Goal: Find specific page/section: Find specific page/section

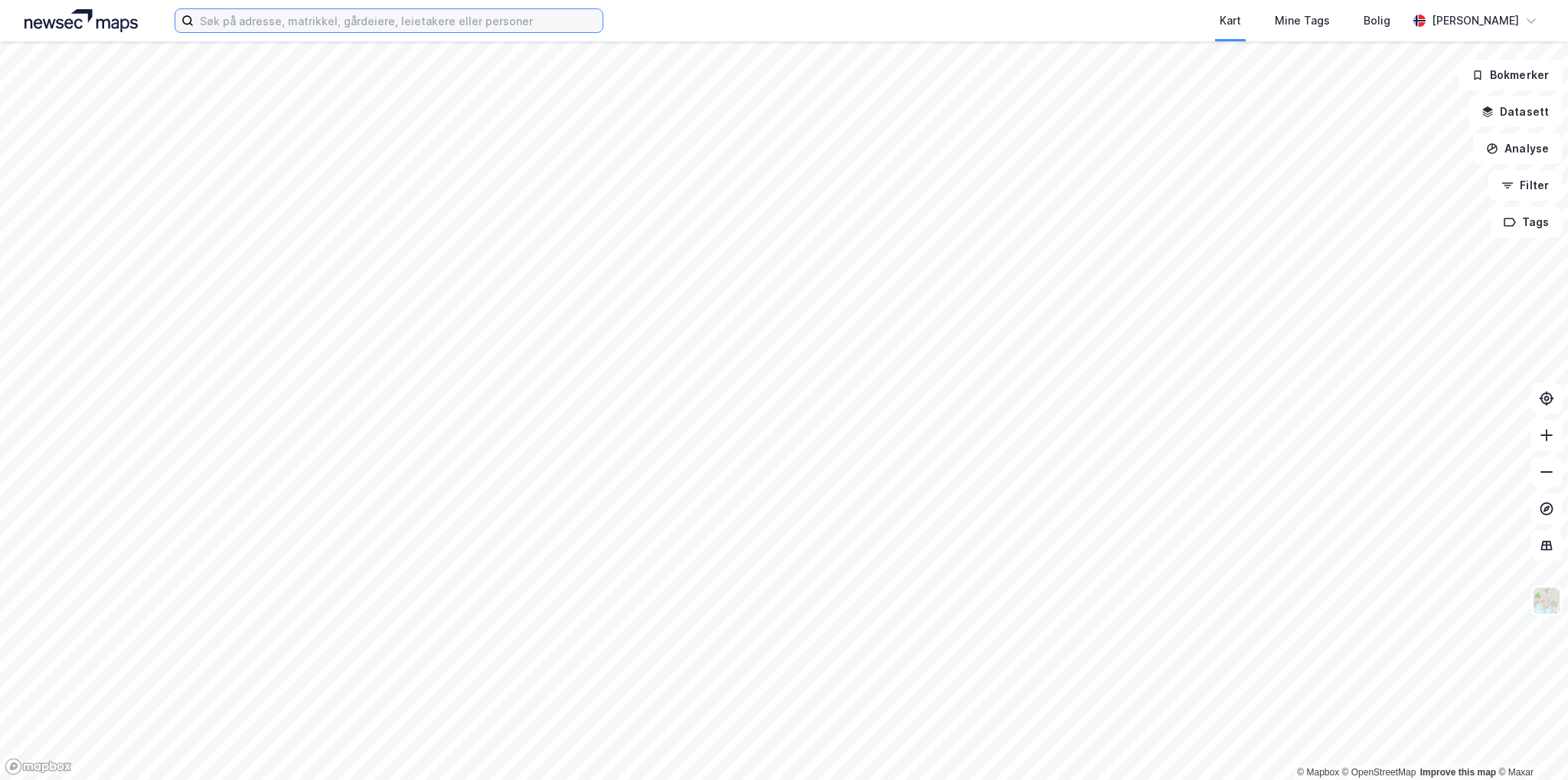
click at [271, 20] on input at bounding box center [398, 21] width 409 height 23
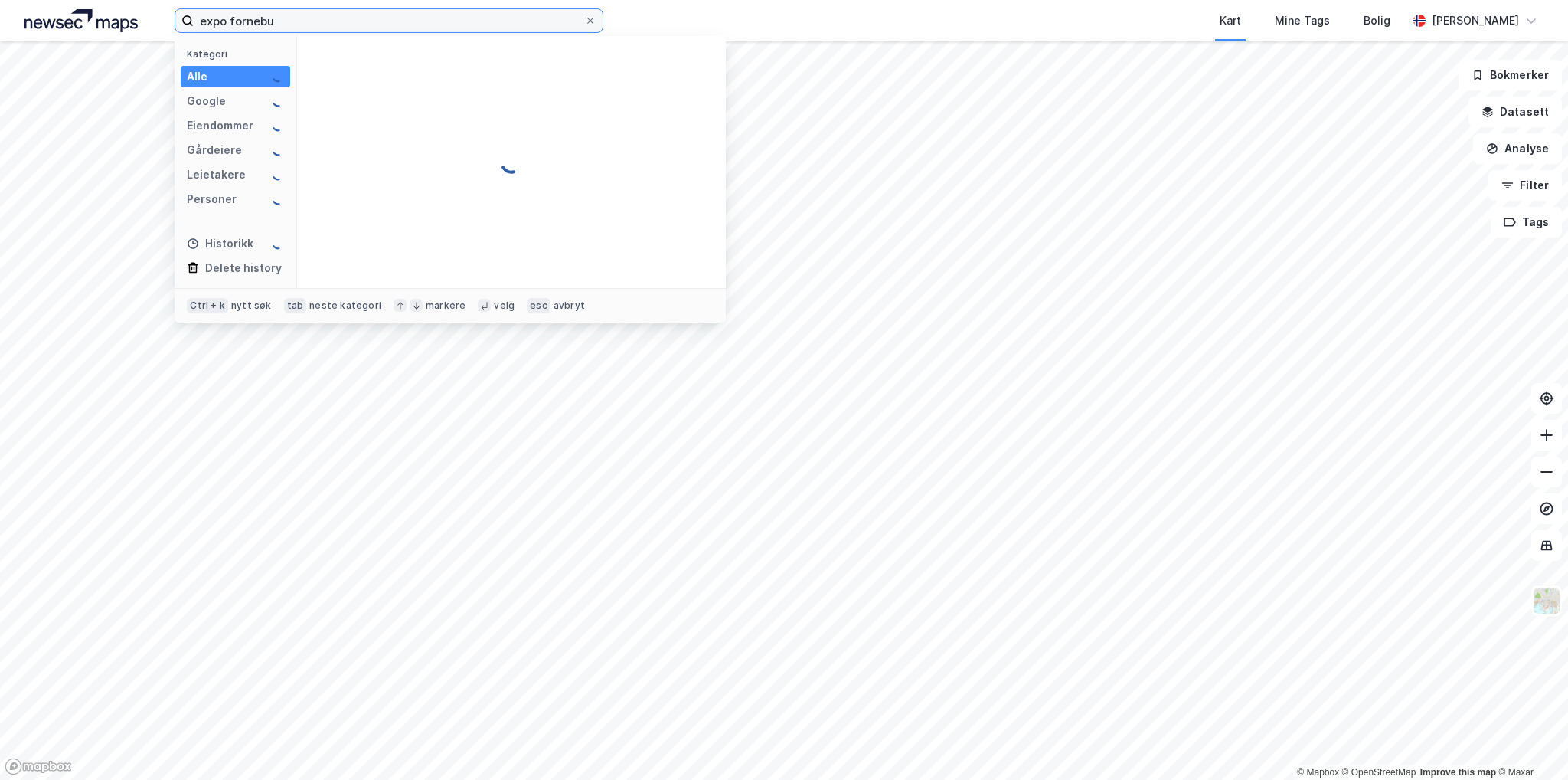
type input "expo fornebu"
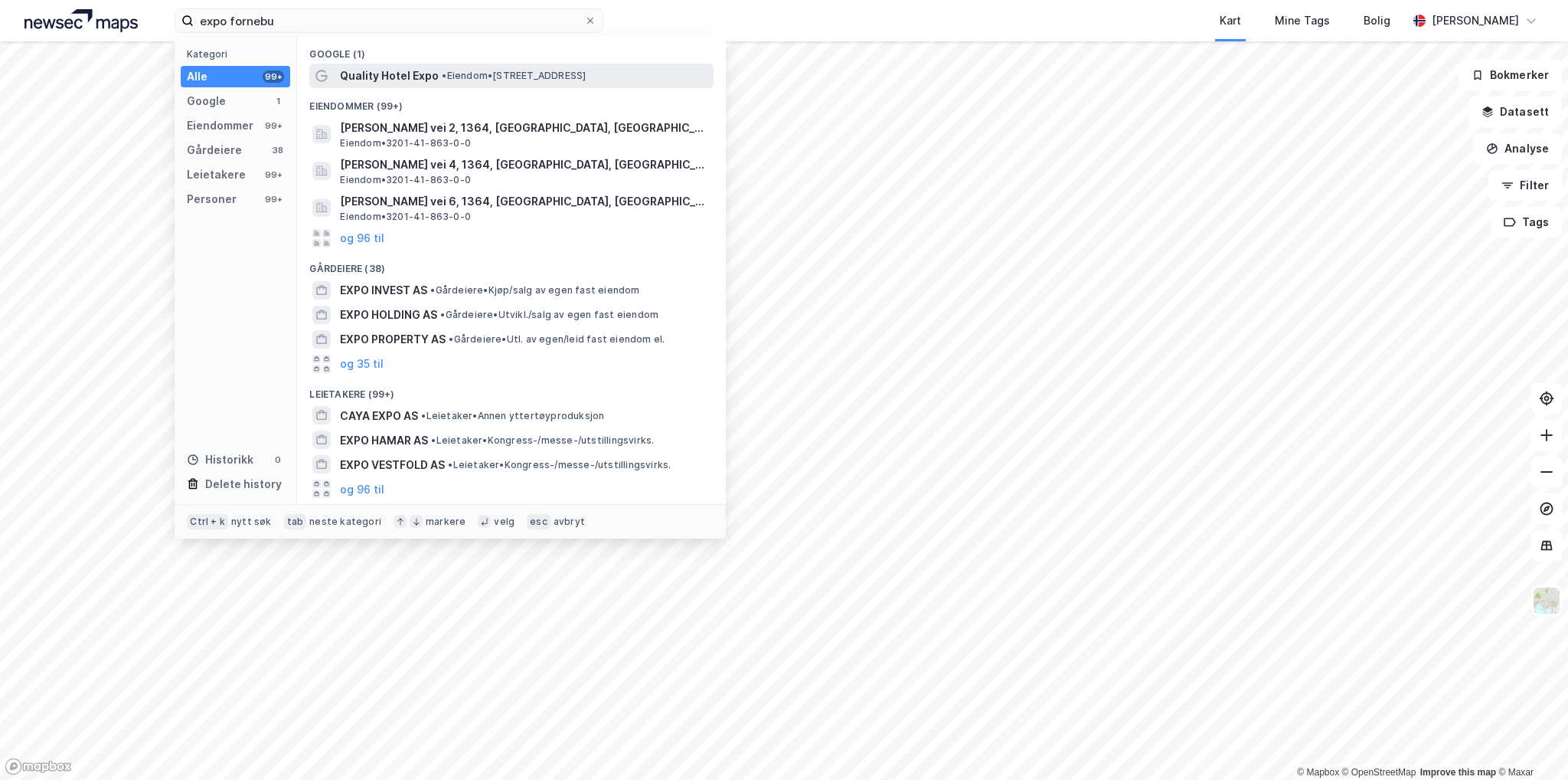
click at [488, 77] on span "• Eiendom • [STREET_ADDRESS]" at bounding box center [514, 76] width 144 height 12
